Goal: Transaction & Acquisition: Purchase product/service

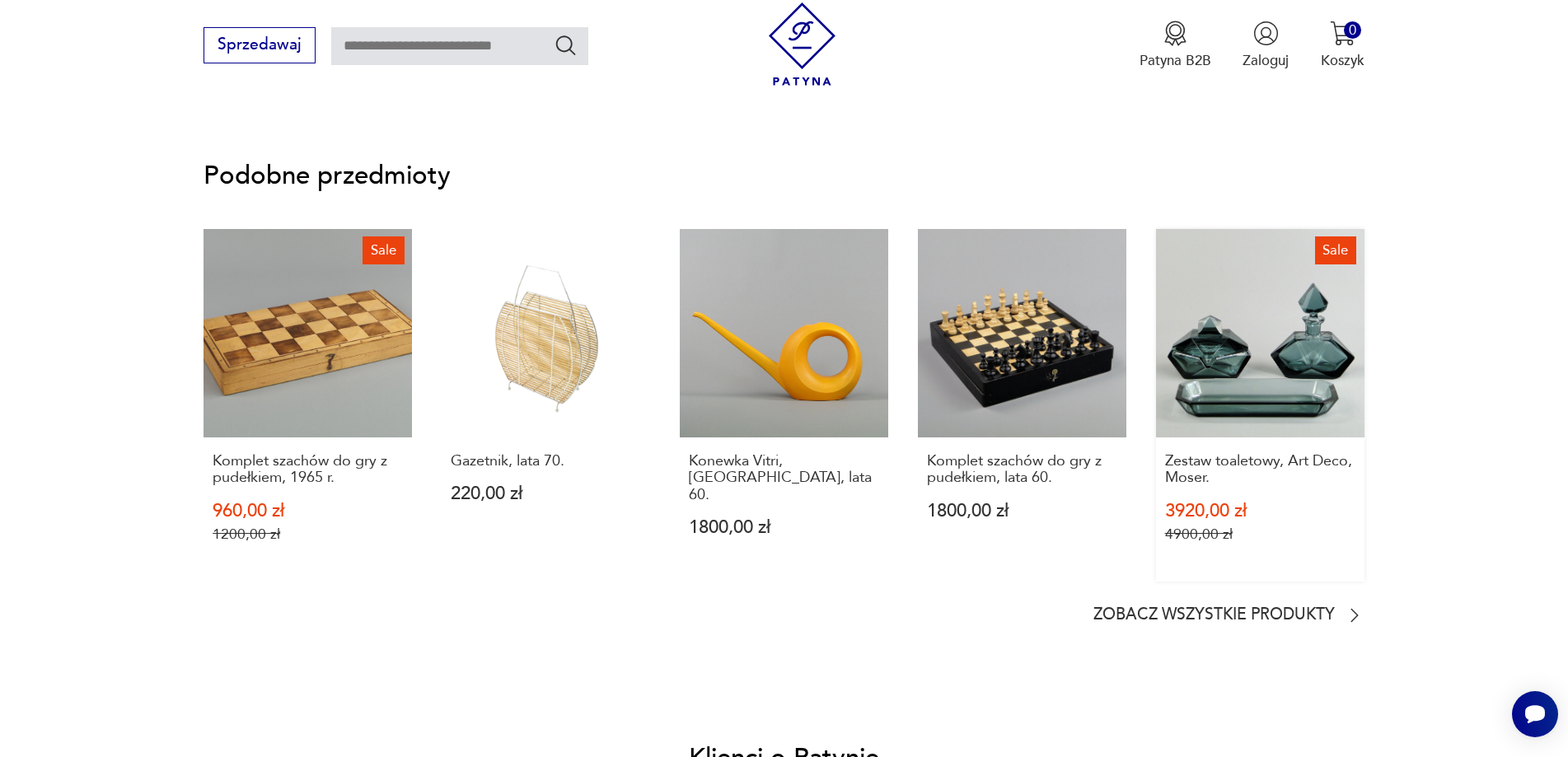
click at [1296, 393] on link "Sale Zestaw toaletowy, Art Deco, Moser. 3920,00 zł 4900,00 zł" at bounding box center [1260, 405] width 209 height 353
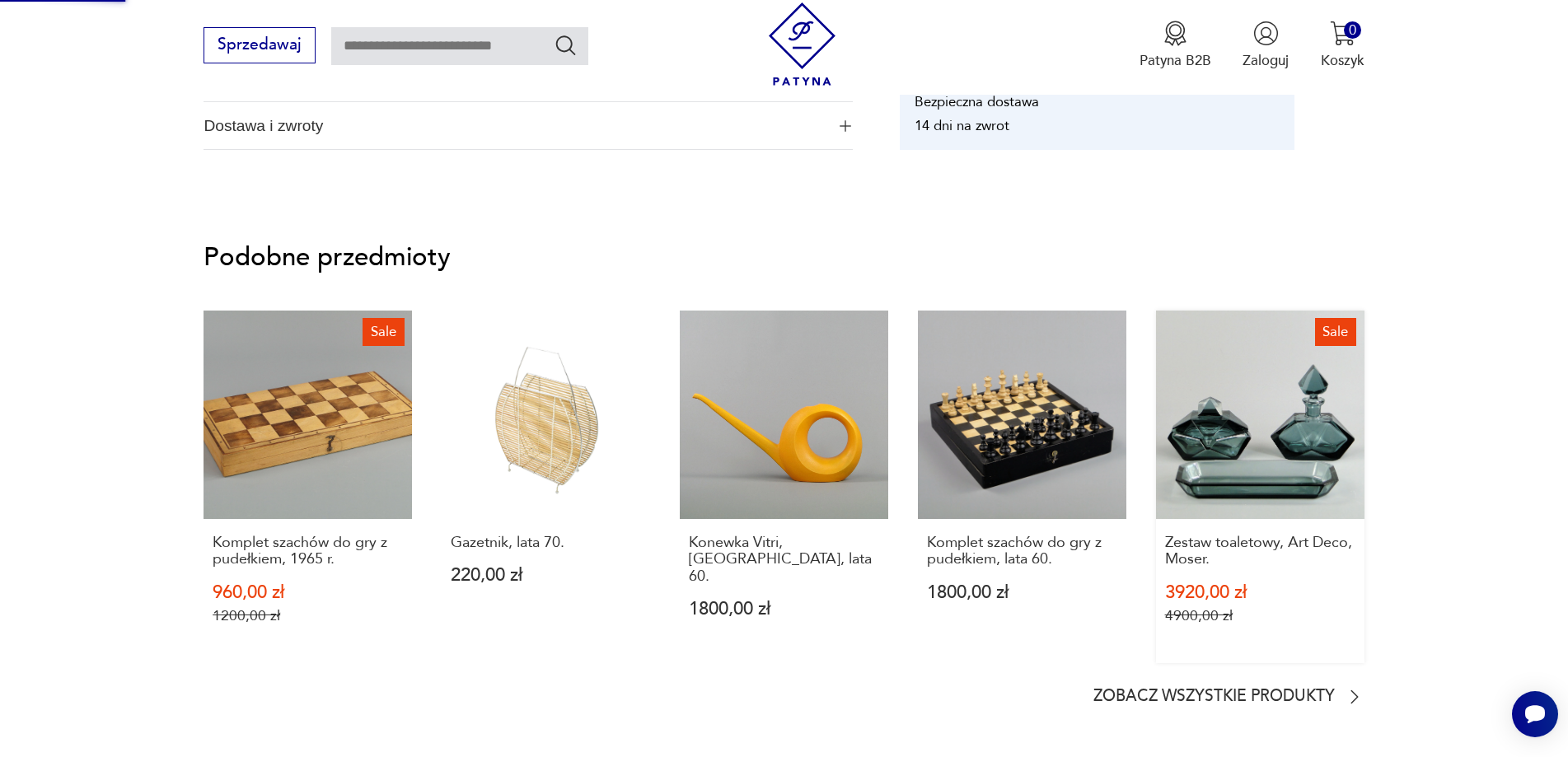
scroll to position [933, 0]
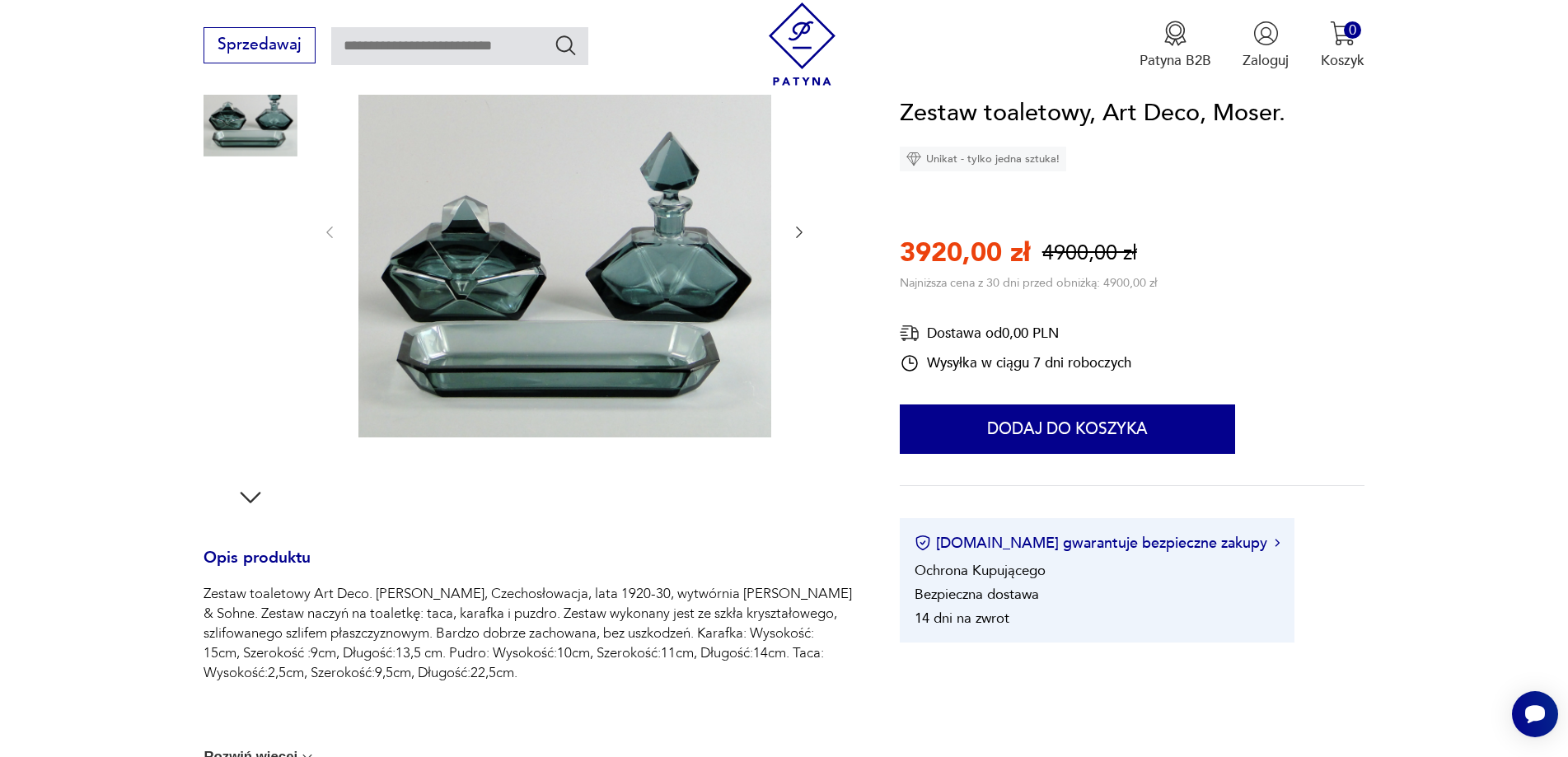
scroll to position [247, 0]
